Goal: Transaction & Acquisition: Purchase product/service

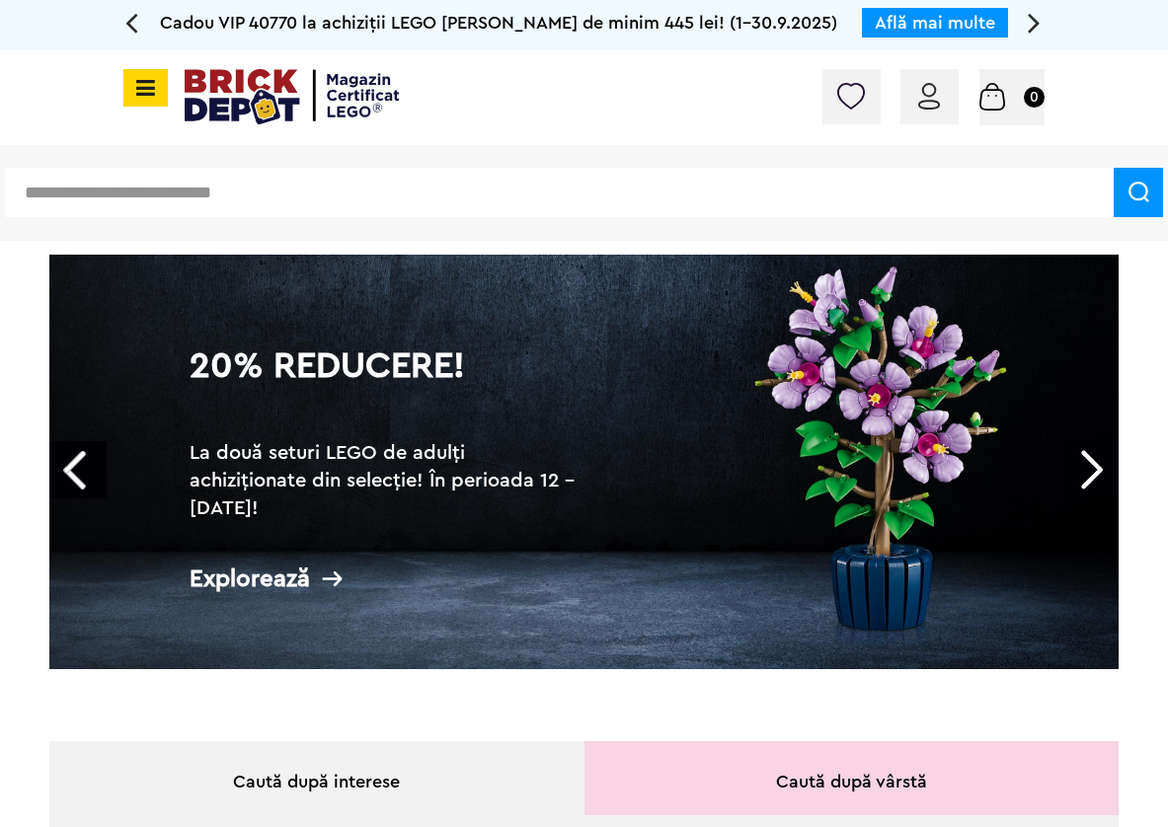
click at [497, 105] on div "Conectare Coș 0" at bounding box center [584, 97] width 1168 height 96
click at [501, 104] on div "Conectare Coș 0" at bounding box center [584, 97] width 1168 height 96
drag, startPoint x: 501, startPoint y: 104, endPoint x: 524, endPoint y: 105, distance: 23.7
click at [502, 104] on div "Conectare Coș 0" at bounding box center [584, 97] width 1168 height 96
click at [524, 105] on div "Conectare Coș 0" at bounding box center [584, 97] width 1168 height 96
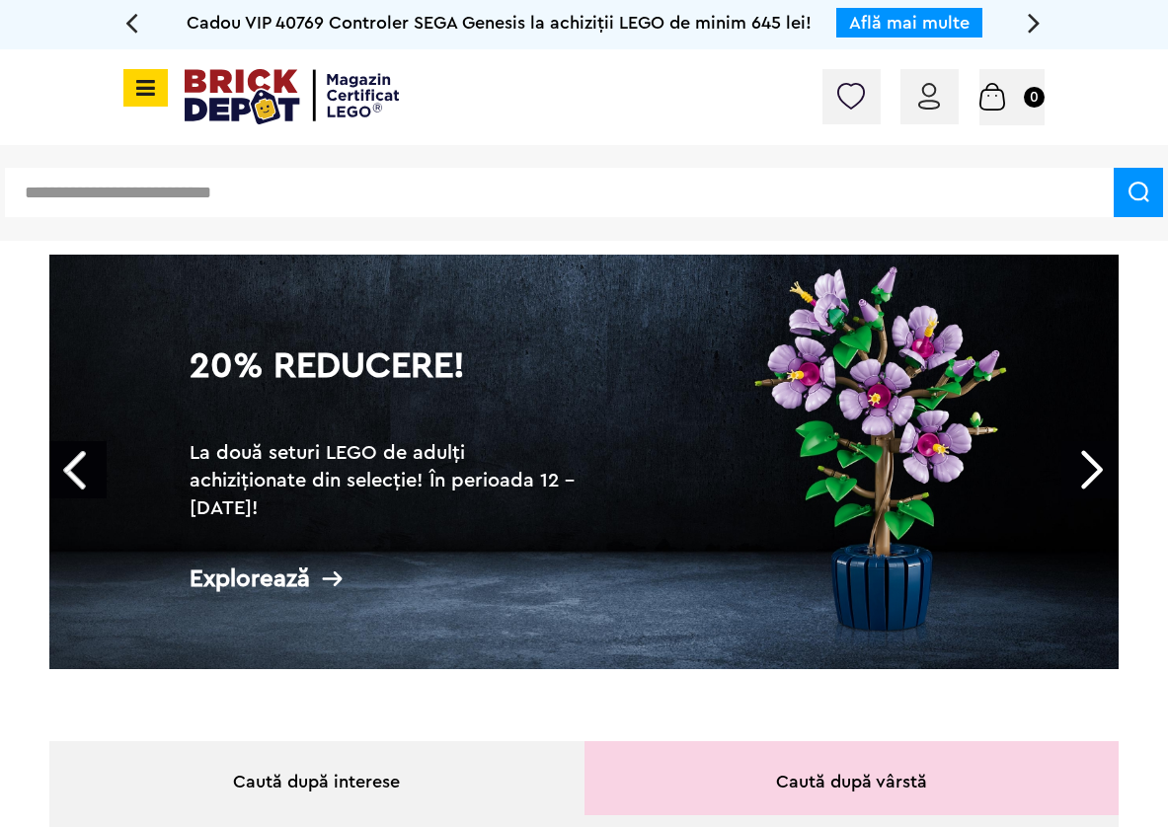
click at [532, 92] on div "Conectare Coș 0" at bounding box center [584, 97] width 1168 height 96
click at [533, 92] on div "Conectare Coș 0" at bounding box center [584, 97] width 1168 height 96
drag, startPoint x: 609, startPoint y: 144, endPoint x: 594, endPoint y: 152, distance: 16.8
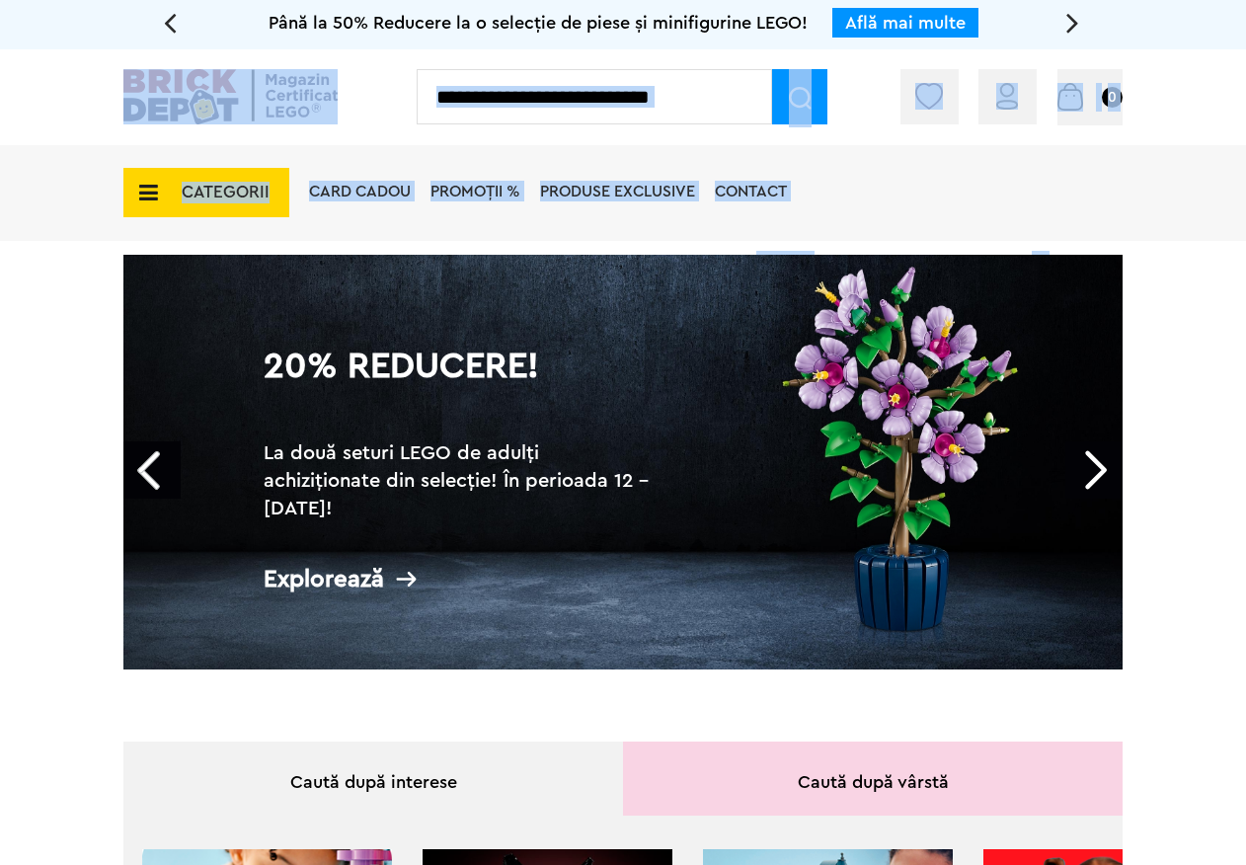
click at [577, 102] on input "text" at bounding box center [594, 96] width 355 height 55
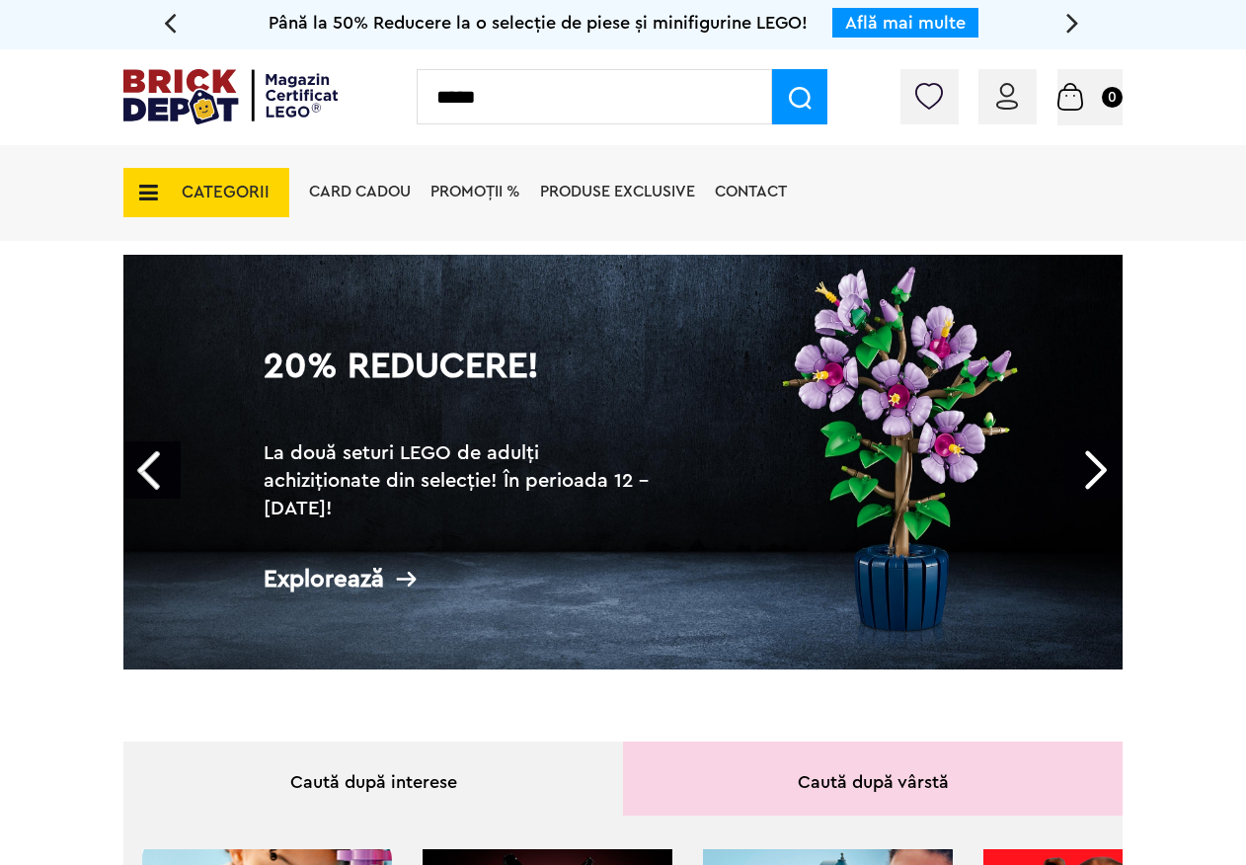
type input "*****"
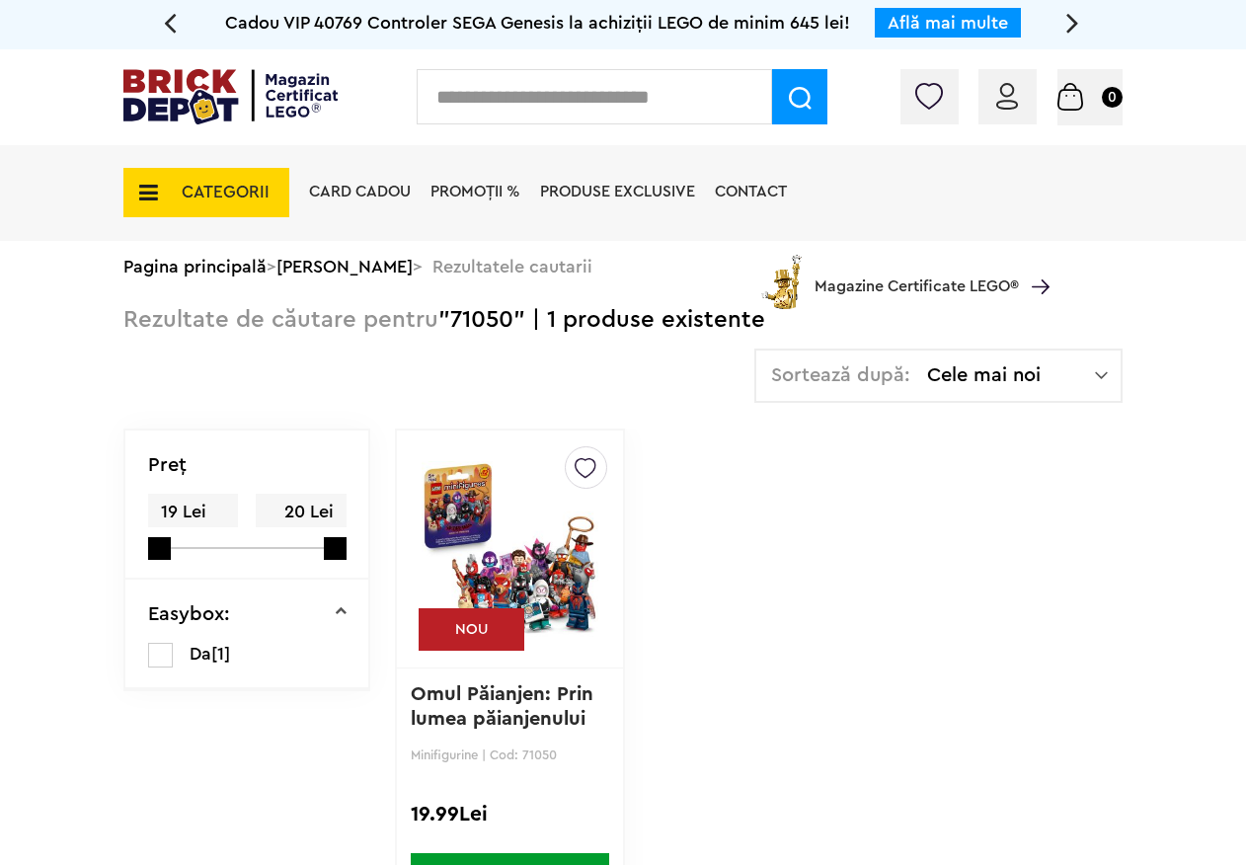
click at [534, 521] on img at bounding box center [510, 549] width 177 height 276
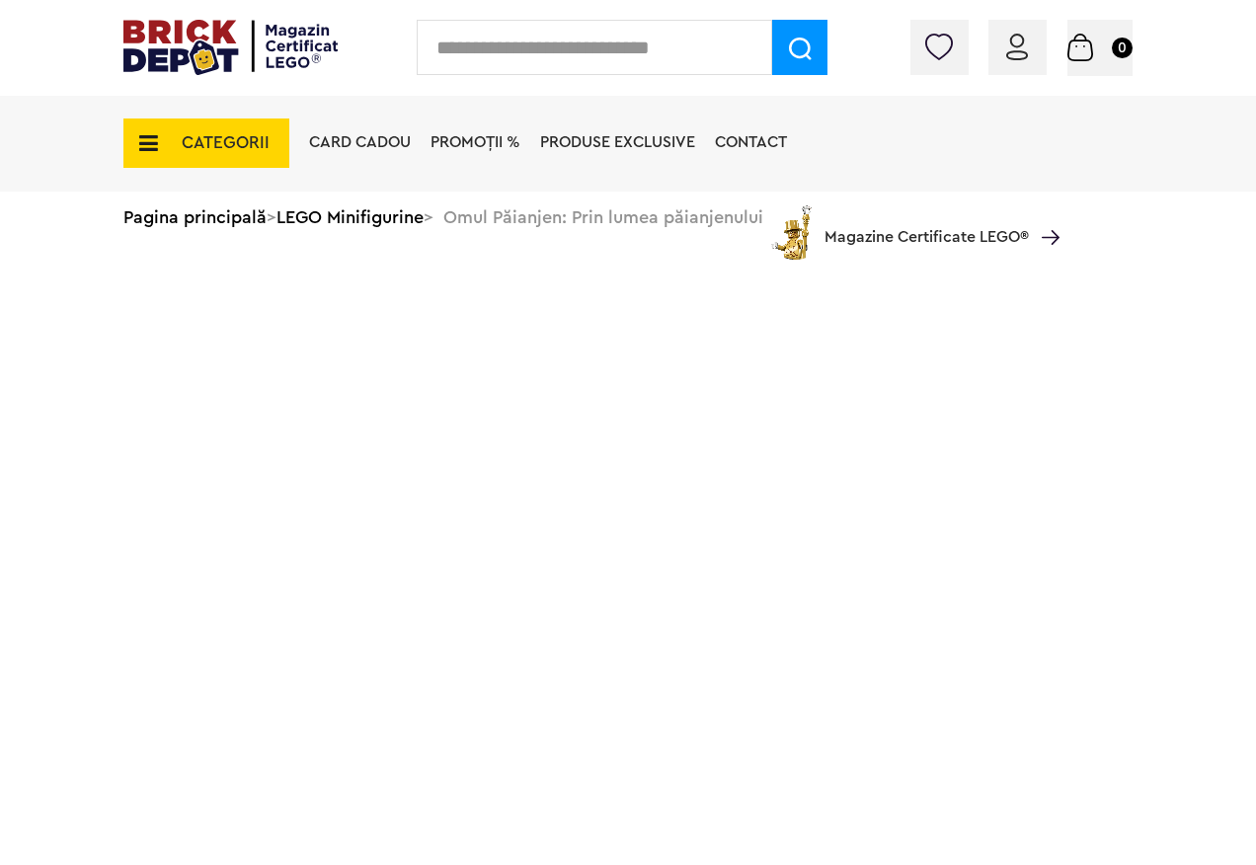
click at [1023, 42] on div "Conectare" at bounding box center [1017, 47] width 58 height 55
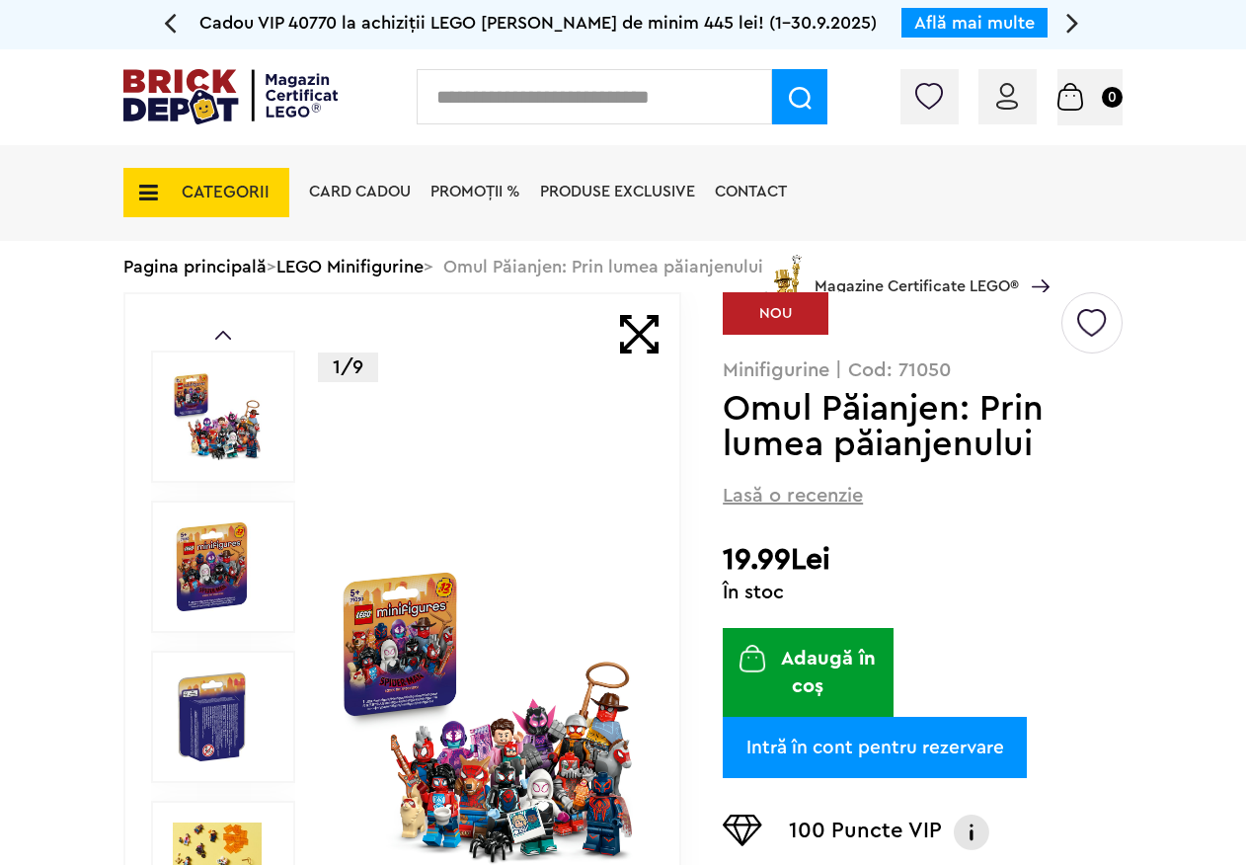
click at [999, 114] on div "Conectare" at bounding box center [1008, 96] width 58 height 55
click at [1003, 101] on img at bounding box center [1007, 96] width 22 height 27
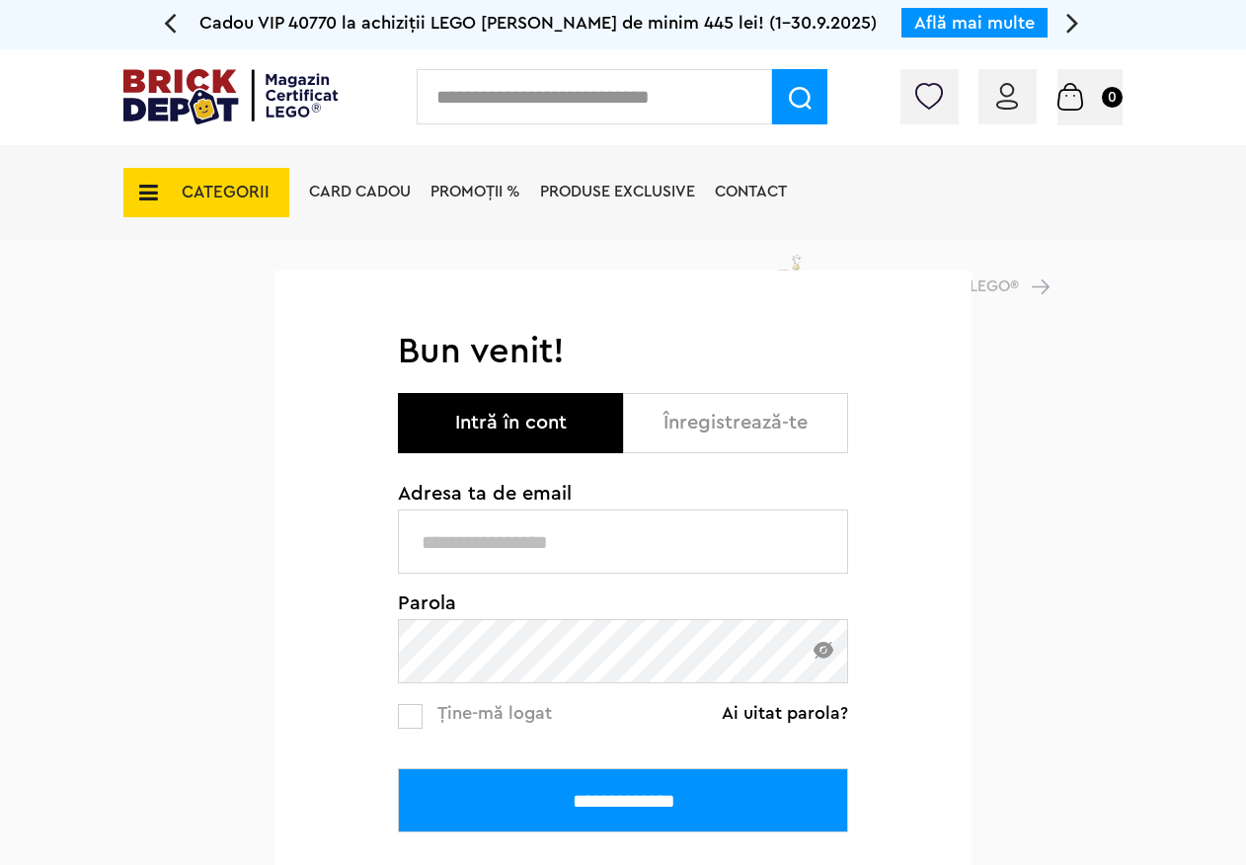
click at [468, 546] on input "text" at bounding box center [623, 542] width 450 height 64
type input "**********"
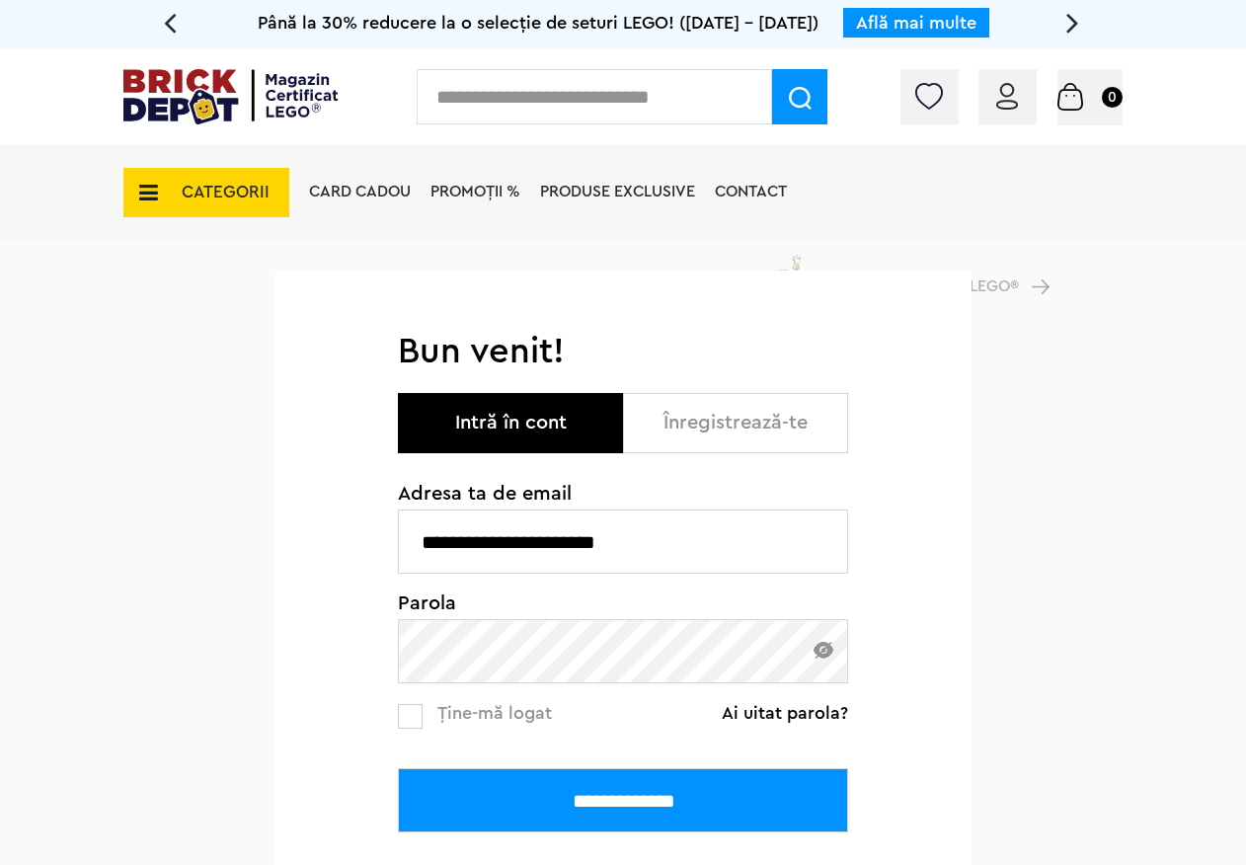
click at [398, 768] on input "**********" at bounding box center [623, 800] width 450 height 64
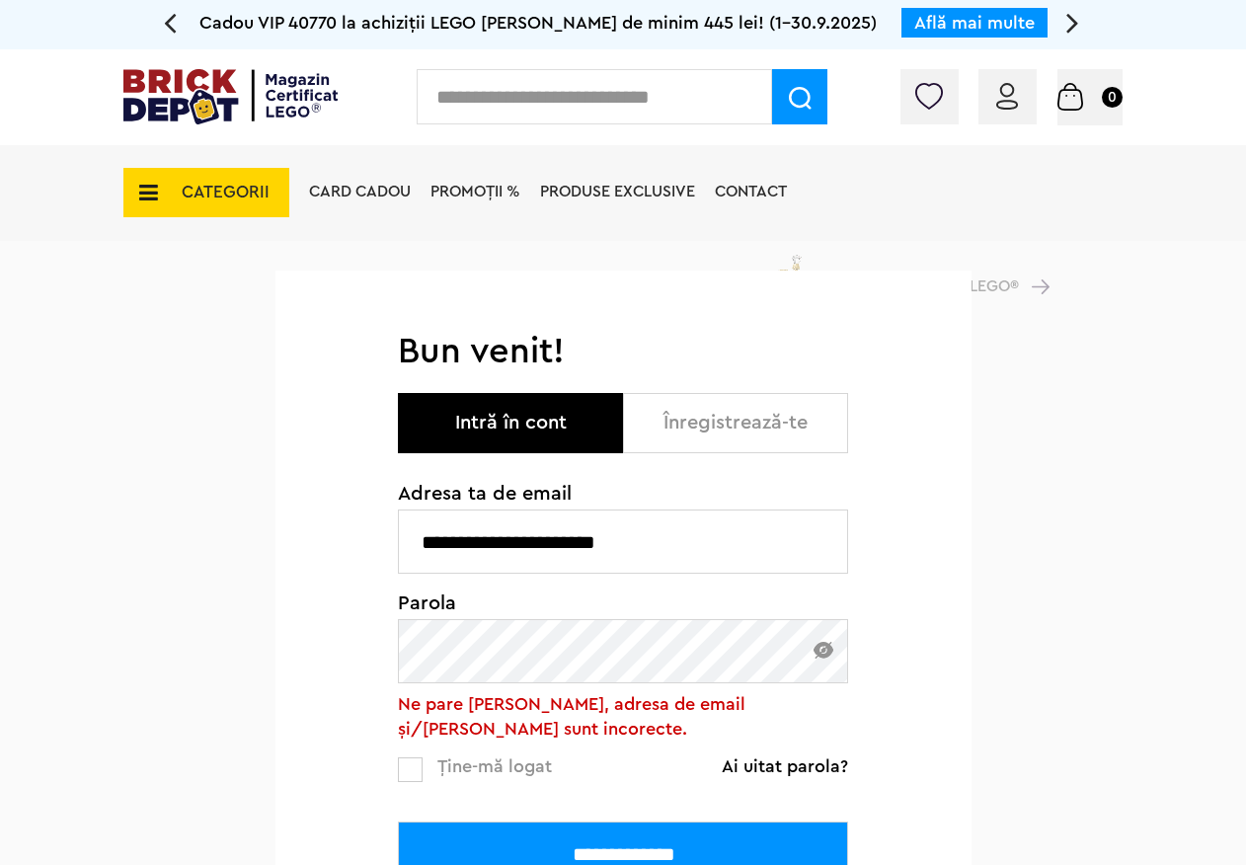
click at [824, 658] on img at bounding box center [824, 650] width 20 height 17
click at [565, 848] on input "**********" at bounding box center [623, 854] width 450 height 64
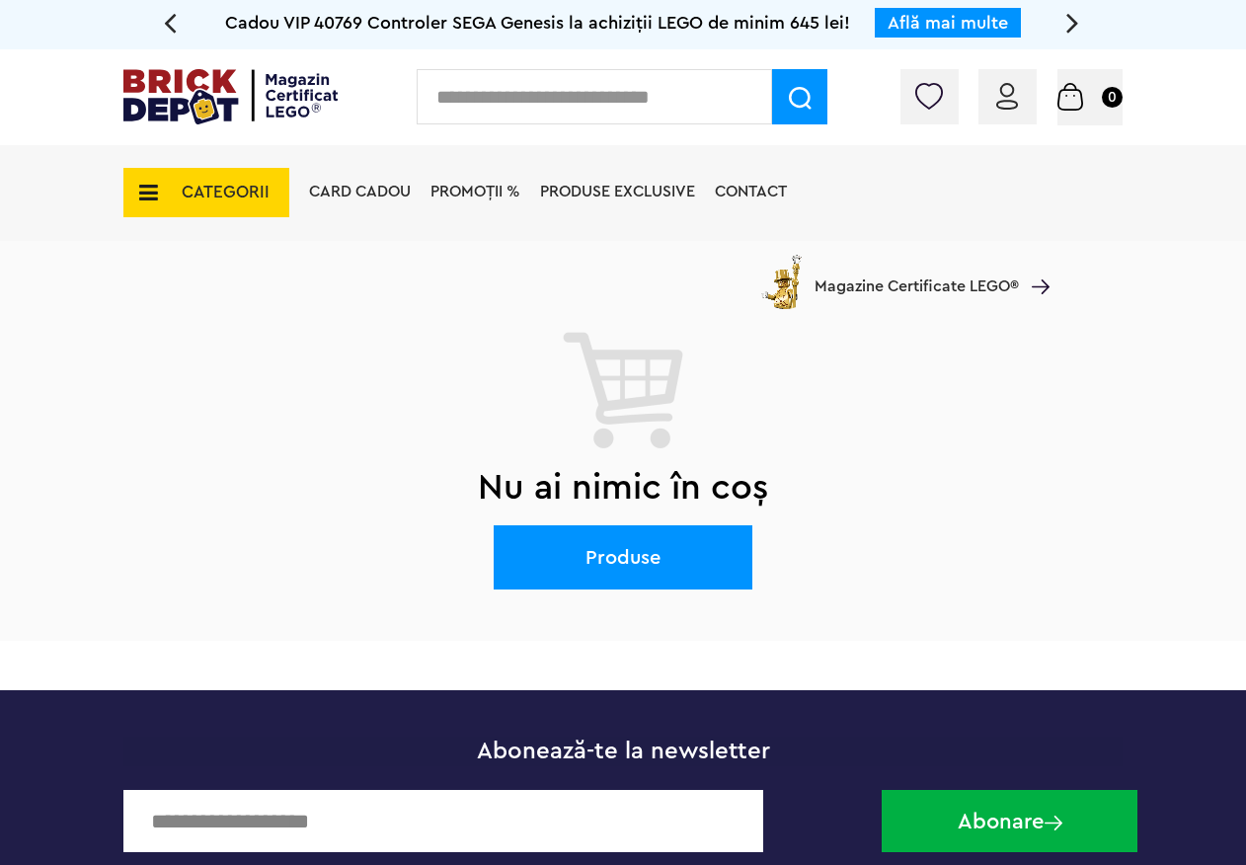
click at [479, 87] on input "text" at bounding box center [594, 96] width 355 height 55
type input "*****"
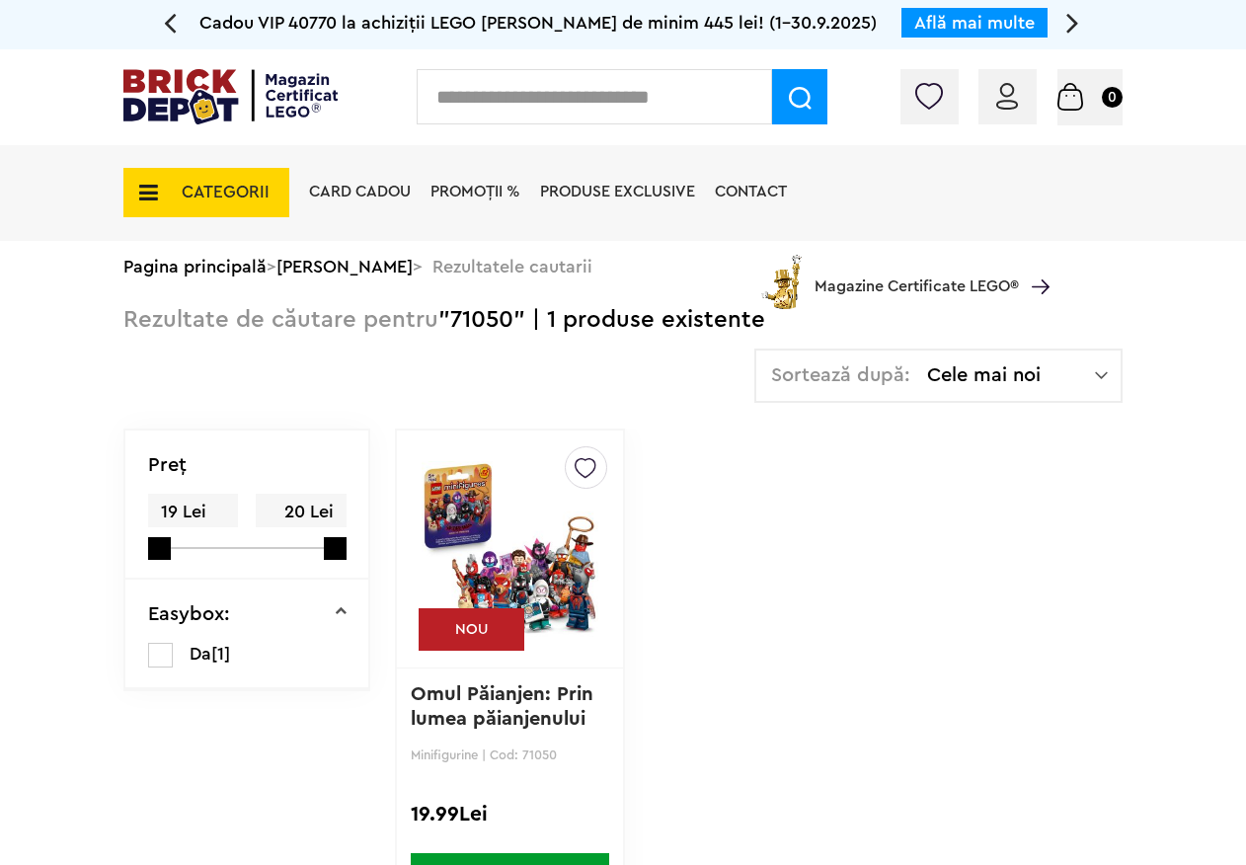
click at [499, 564] on img at bounding box center [510, 549] width 177 height 276
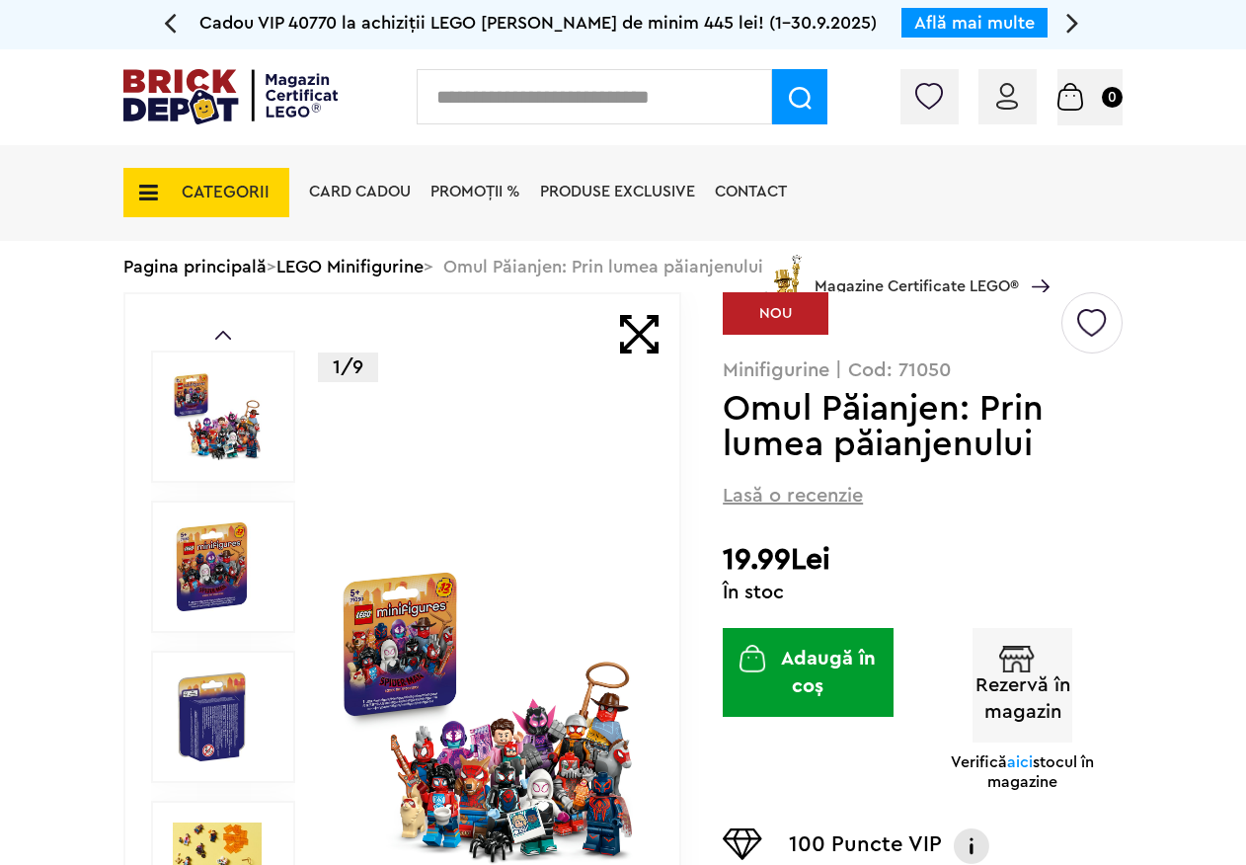
click at [1023, 669] on img "button" at bounding box center [1017, 659] width 36 height 27
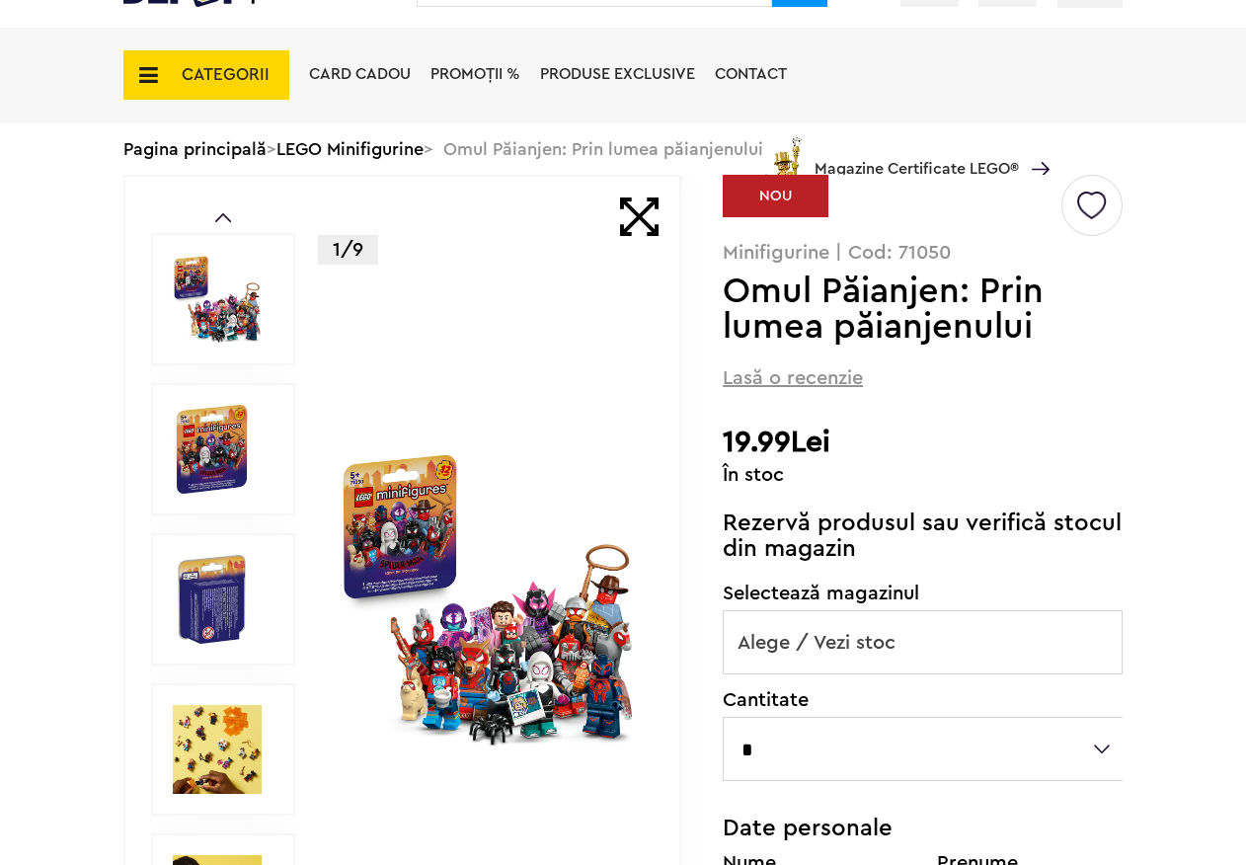
scroll to position [296, 0]
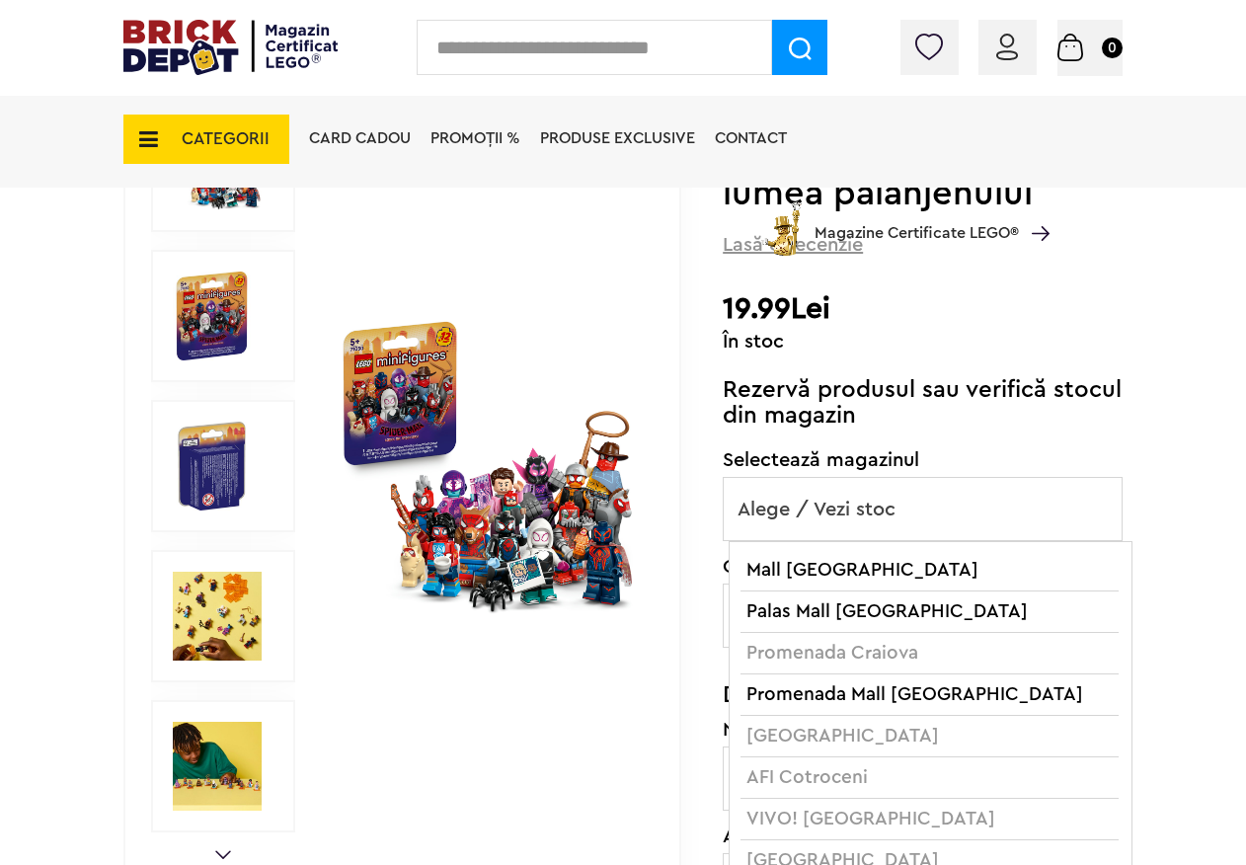
click at [928, 497] on span "Alege / Vezi stoc" at bounding box center [923, 509] width 398 height 63
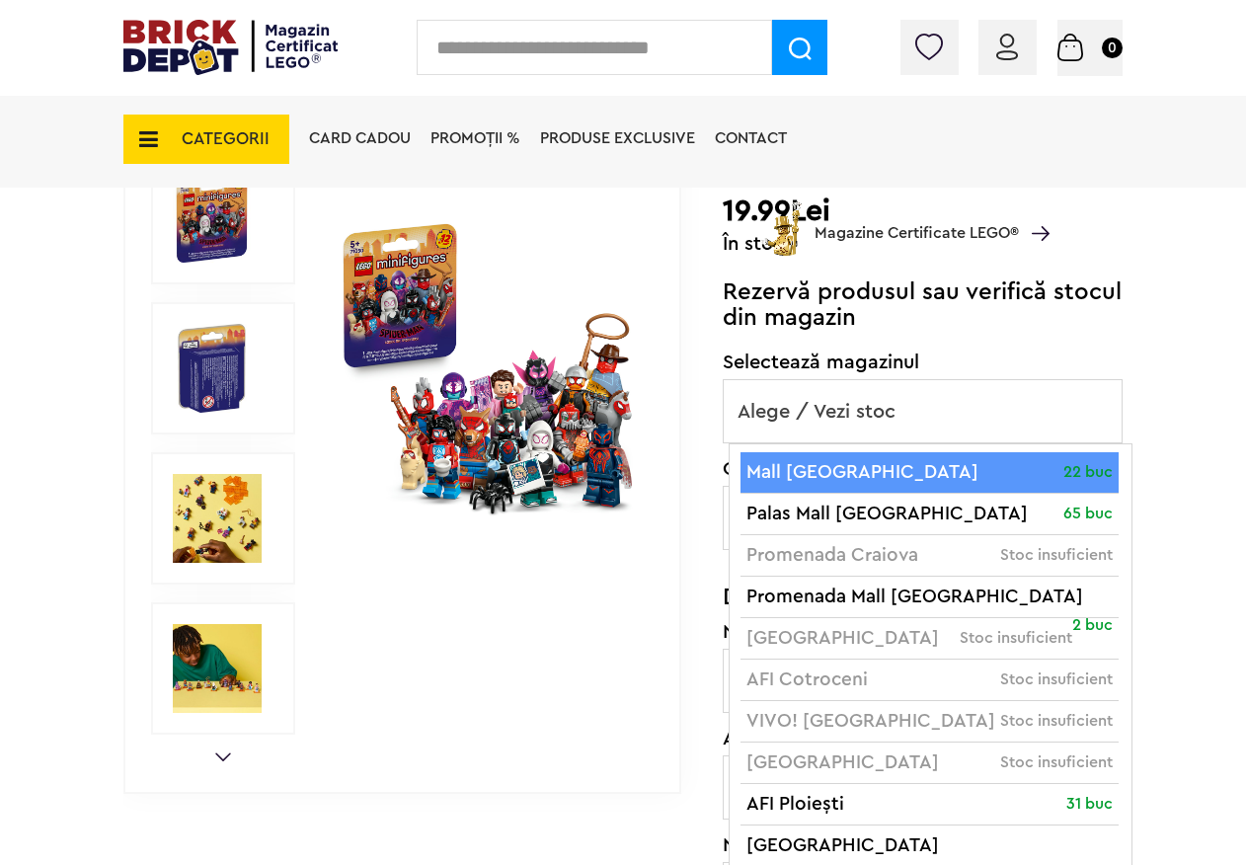
scroll to position [395, 0]
